Goal: Obtain resource: Obtain resource

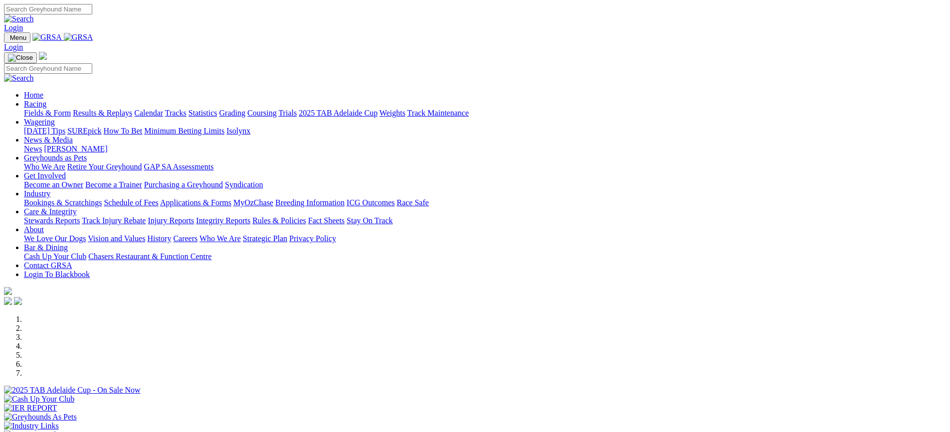
click at [231, 198] on link "Applications & Forms" at bounding box center [195, 202] width 71 height 8
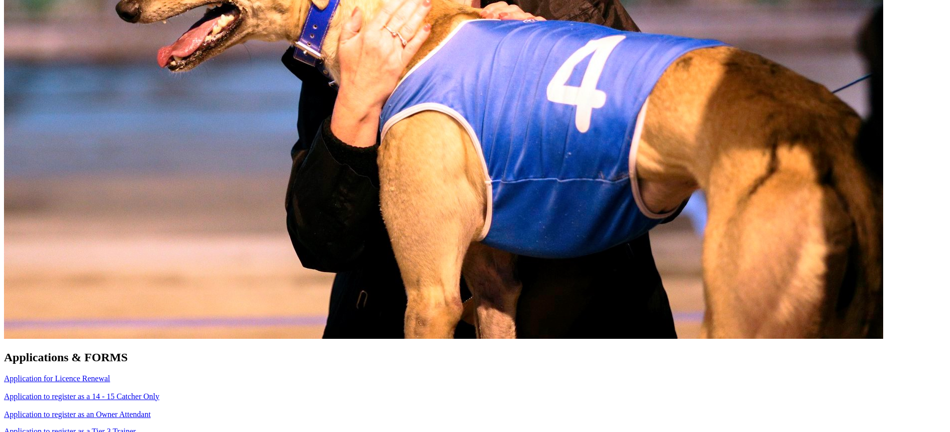
scroll to position [648, 0]
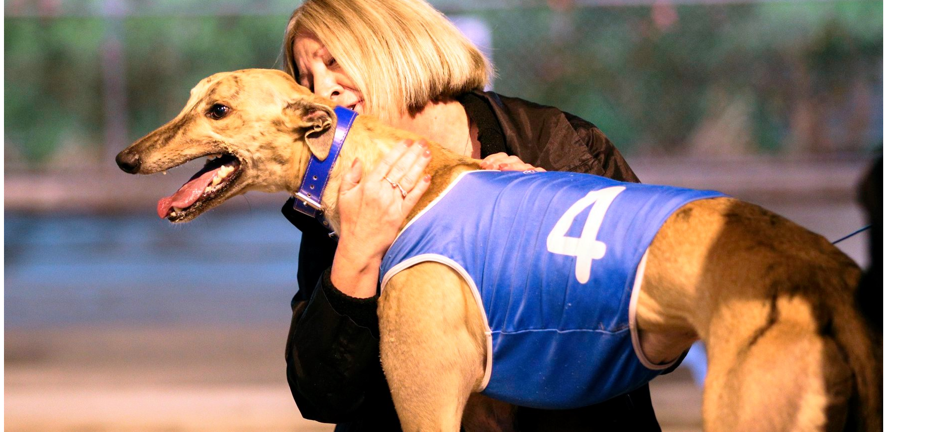
scroll to position [498, 0]
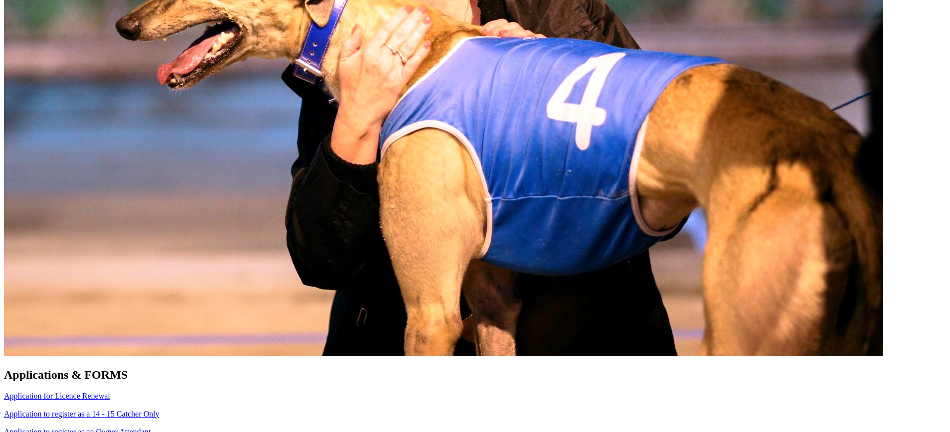
scroll to position [648, 0]
